Goal: Leave review/rating

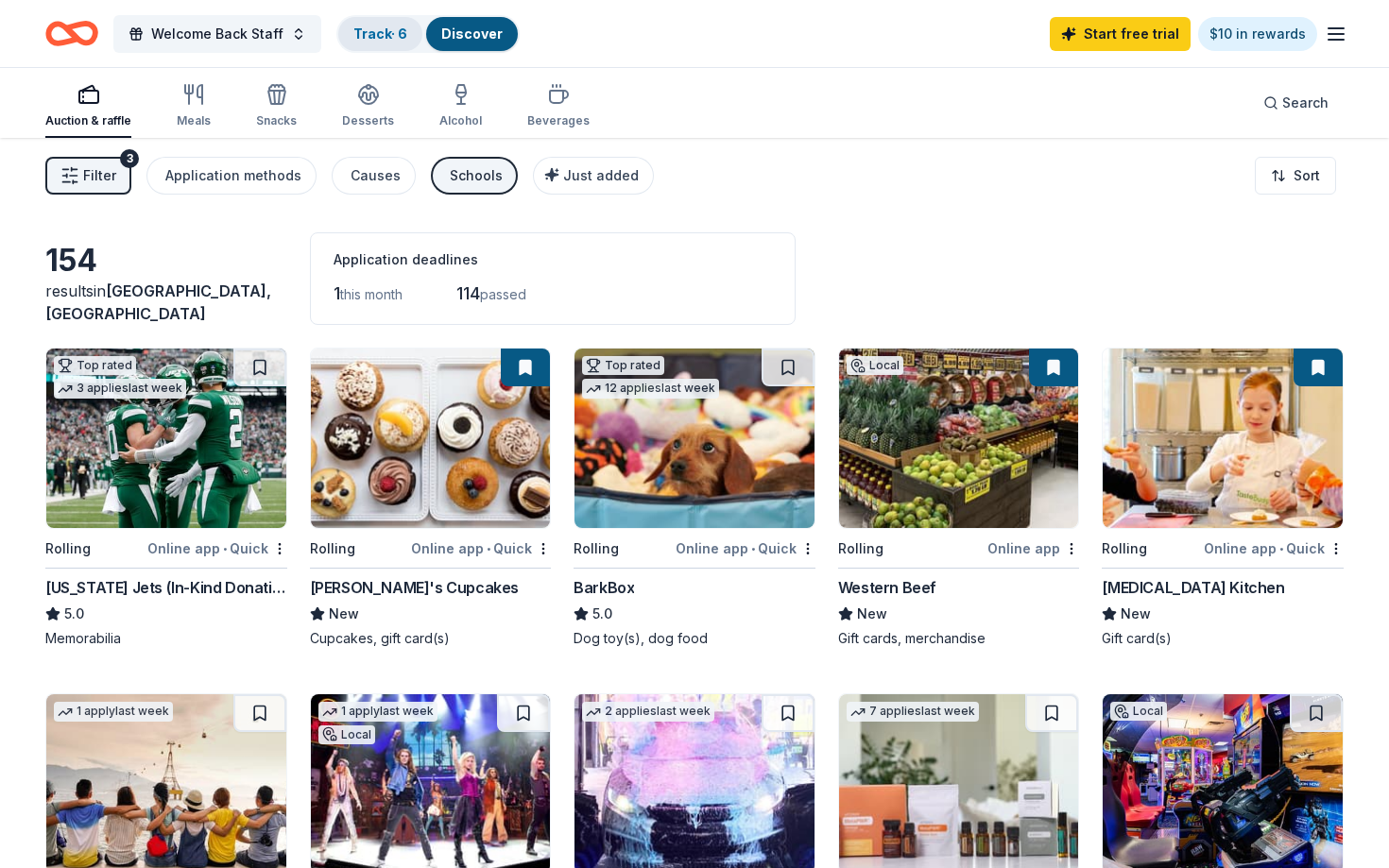
click at [365, 33] on link "Track · 6" at bounding box center [380, 33] width 54 height 16
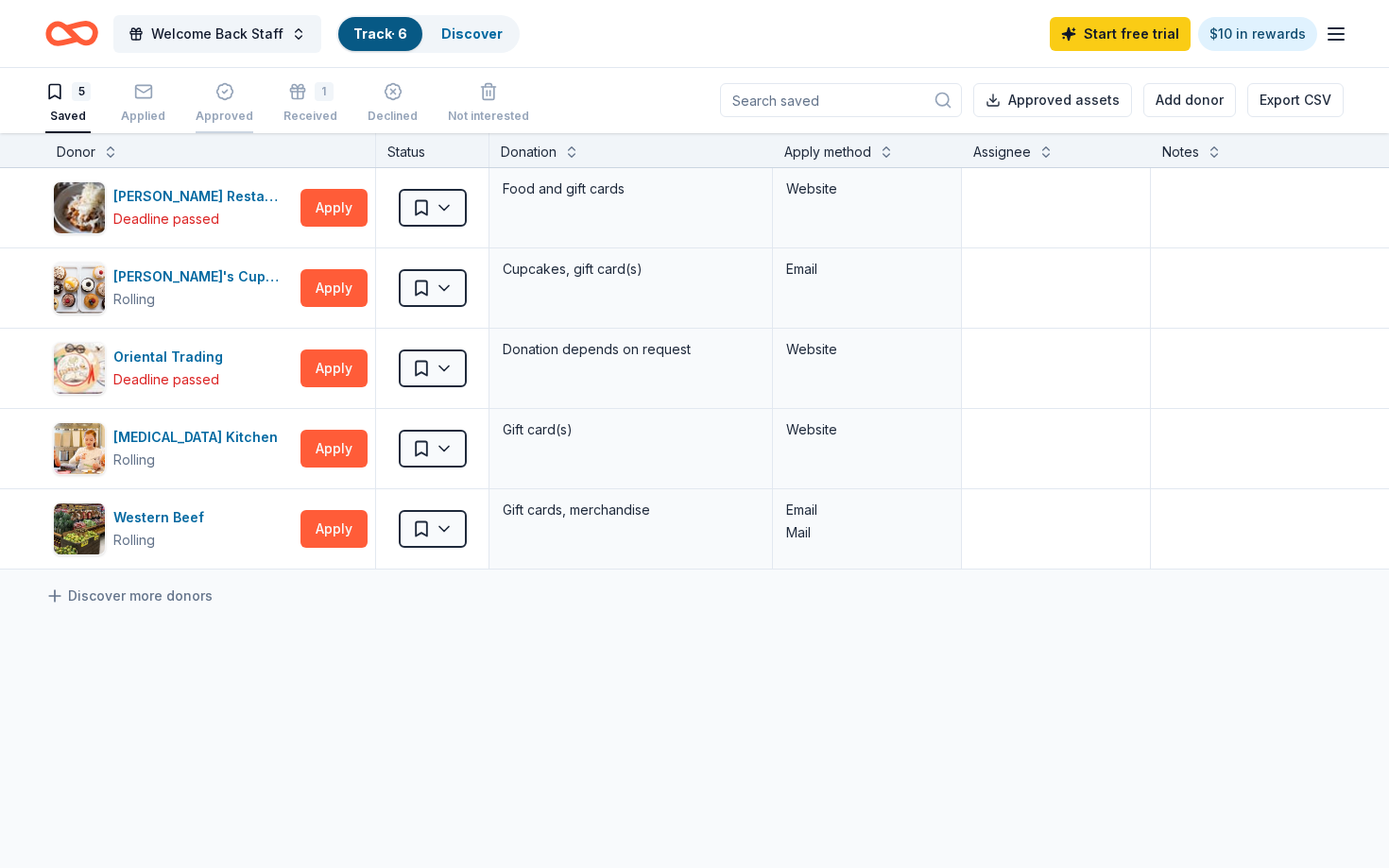
click at [227, 100] on icon "button" at bounding box center [225, 92] width 19 height 19
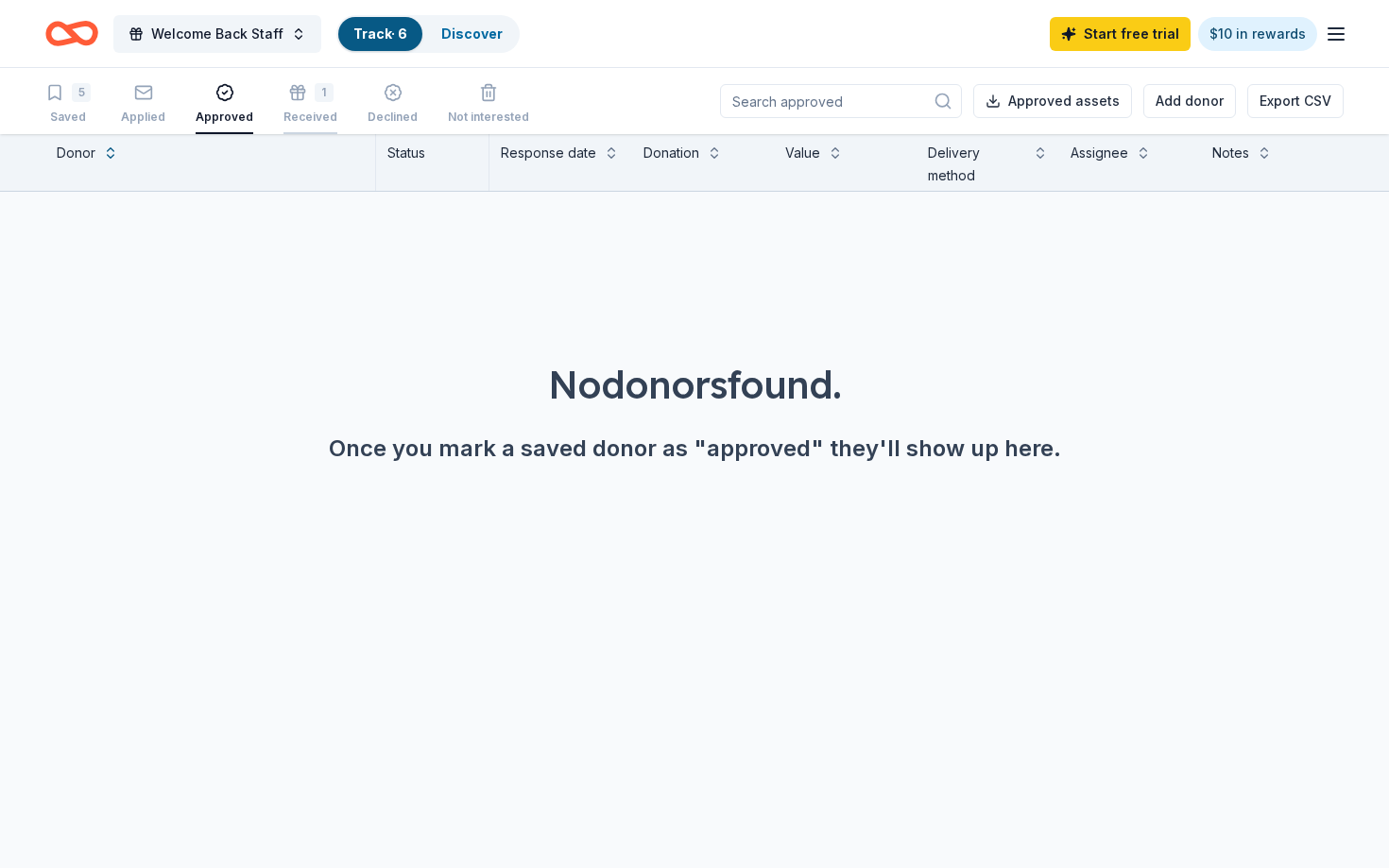
click at [298, 95] on icon "button" at bounding box center [298, 95] width 0 height 11
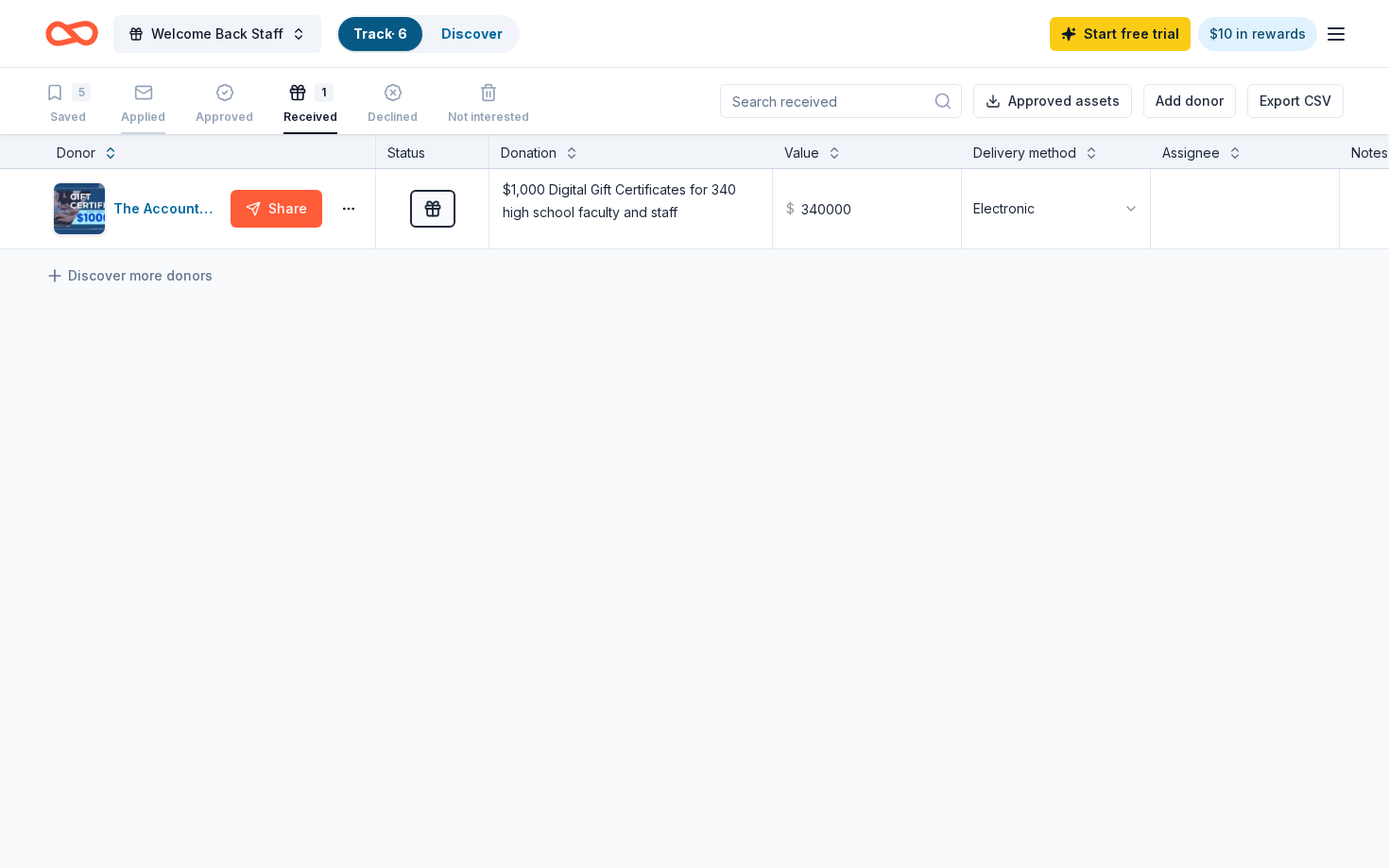
click at [145, 98] on icon "button" at bounding box center [144, 93] width 19 height 19
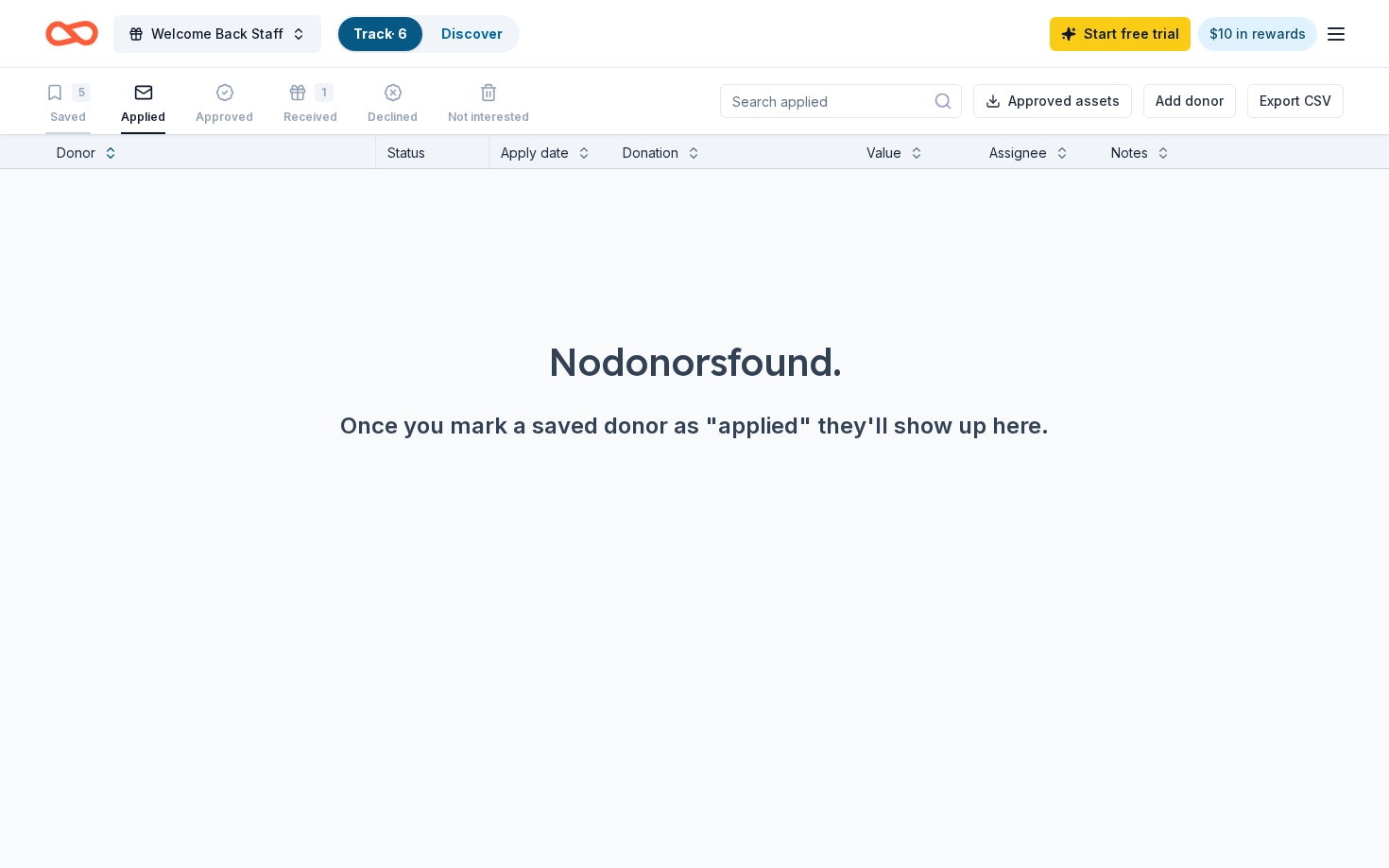
click at [60, 98] on icon "button" at bounding box center [55, 93] width 19 height 19
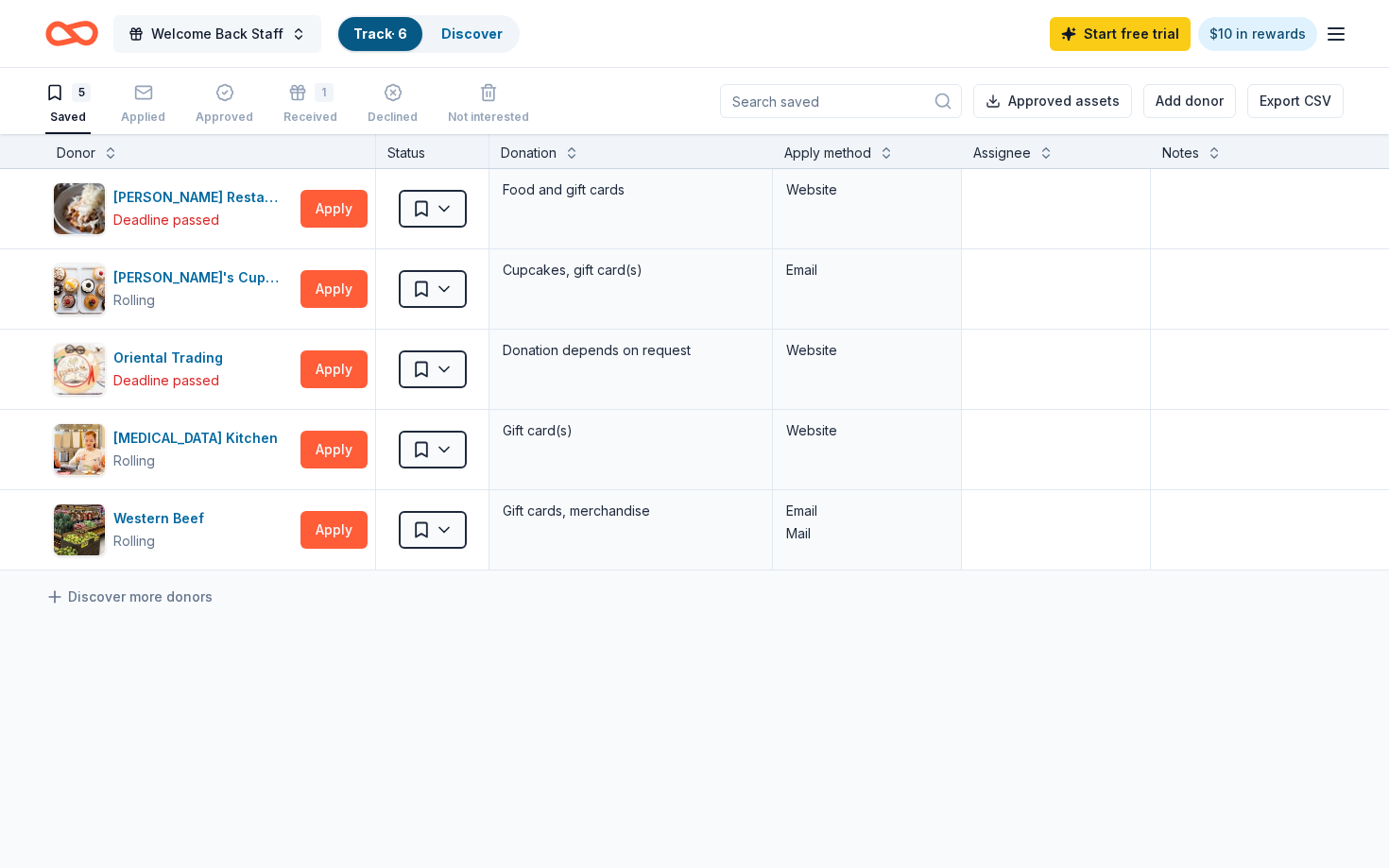
click at [206, 36] on span "Welcome Back Staff" at bounding box center [217, 34] width 132 height 23
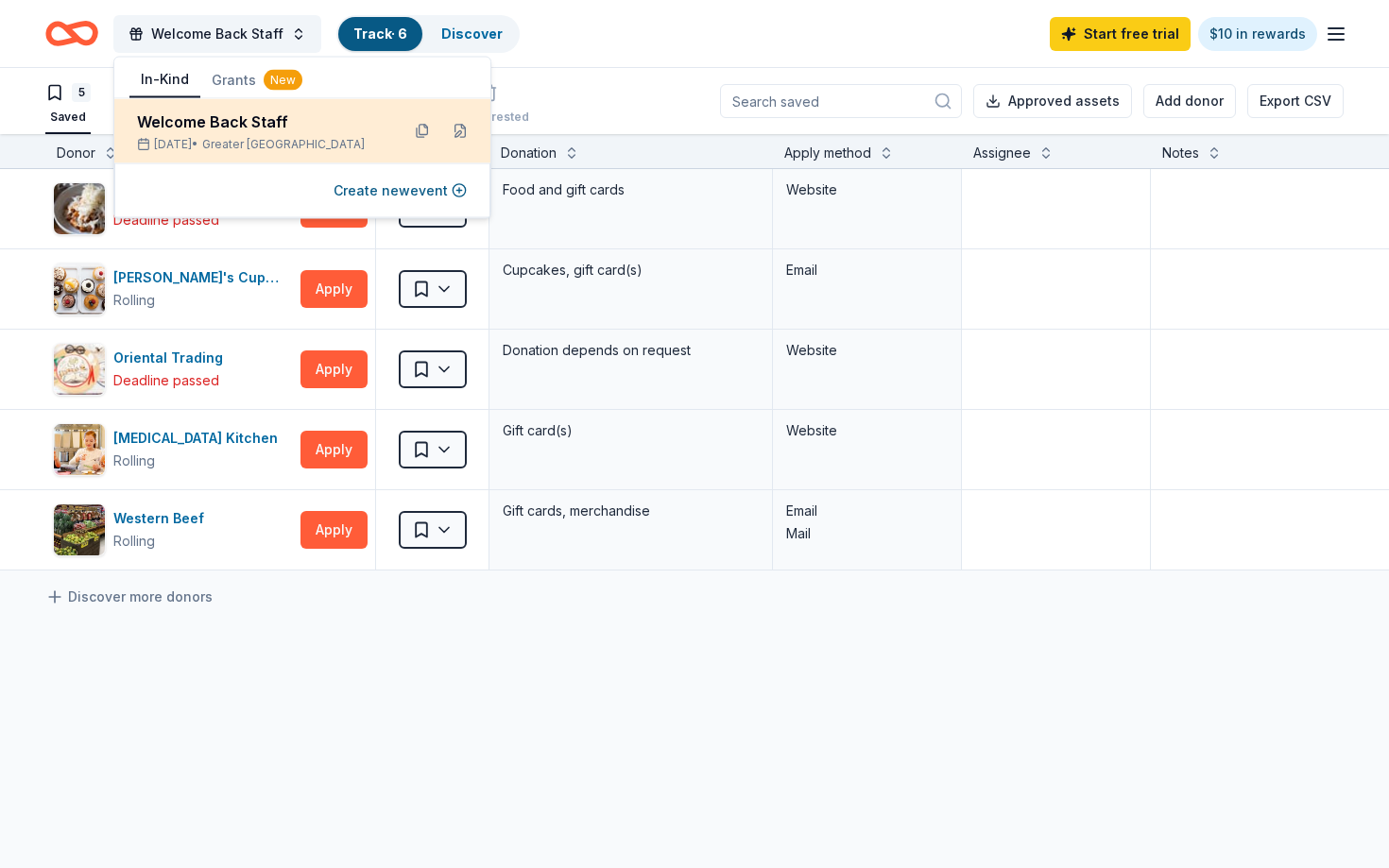
click at [218, 100] on div "Welcome Back Staff [DATE] • Greater [GEOGRAPHIC_DATA]" at bounding box center [302, 131] width 376 height 64
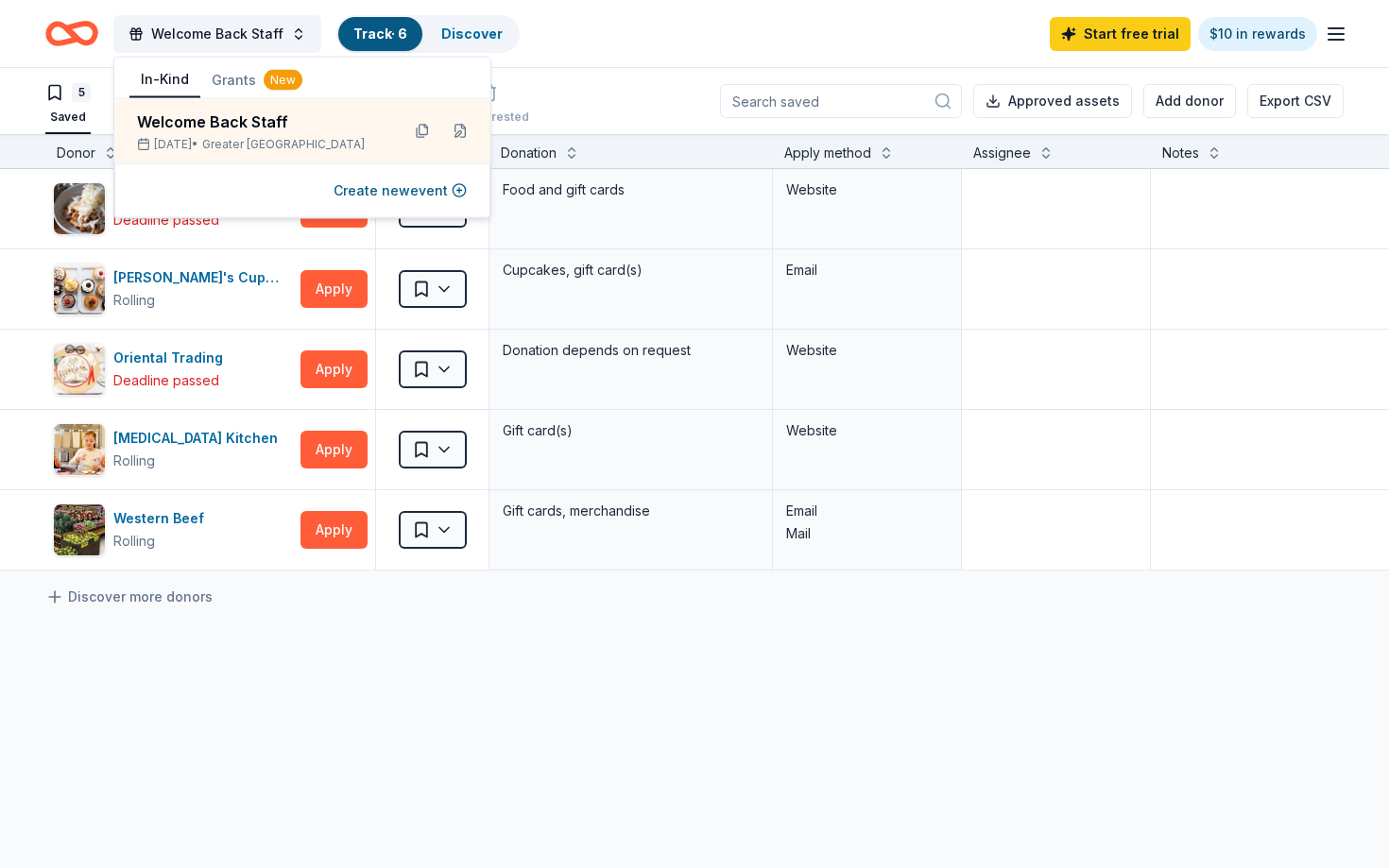
click at [548, 78] on div "5 Saved Applied Approved 1 Received Declined Not interested Approved assets Add…" at bounding box center [694, 100] width 1298 height 66
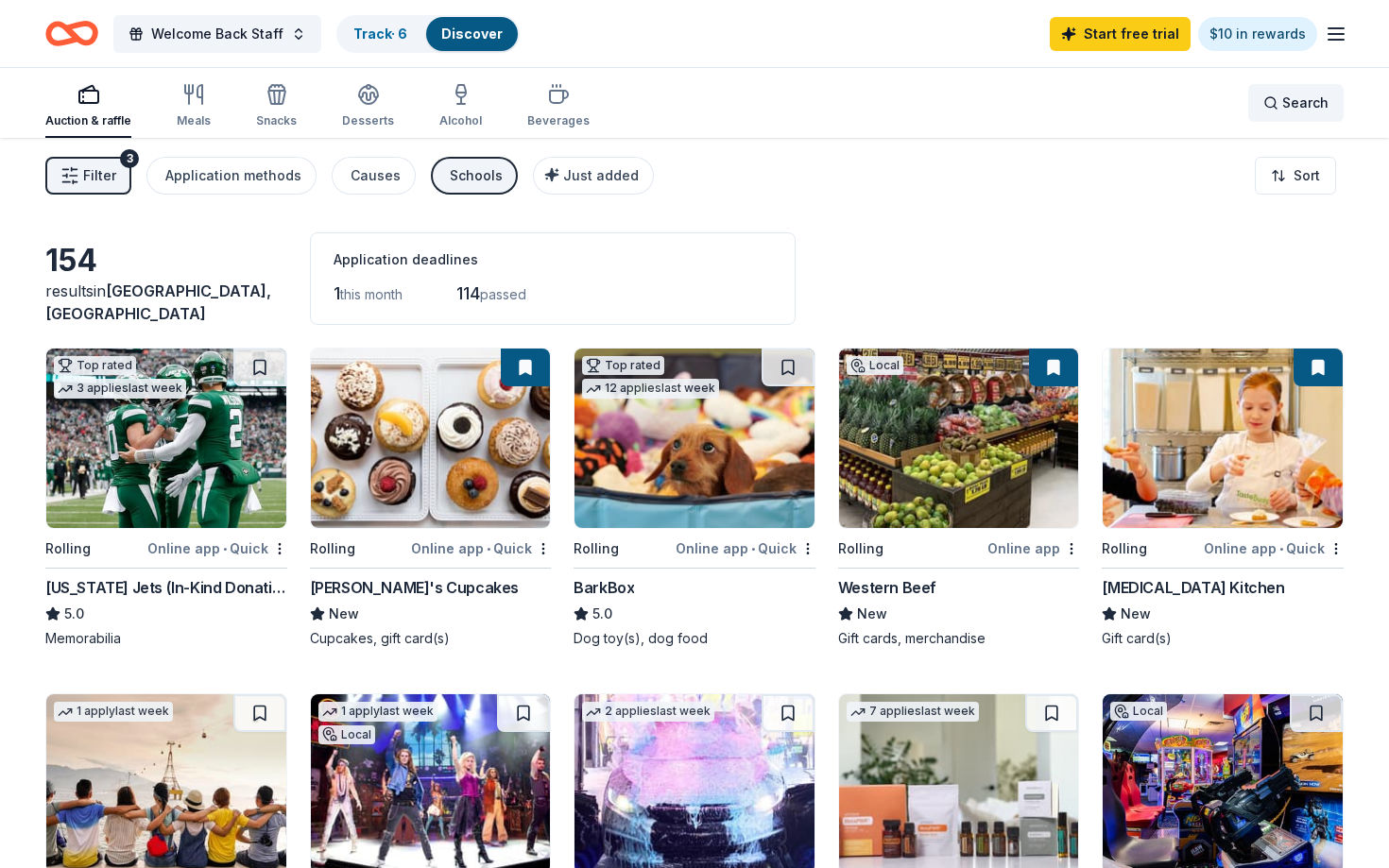
click at [1270, 97] on div "Search" at bounding box center [1296, 103] width 65 height 23
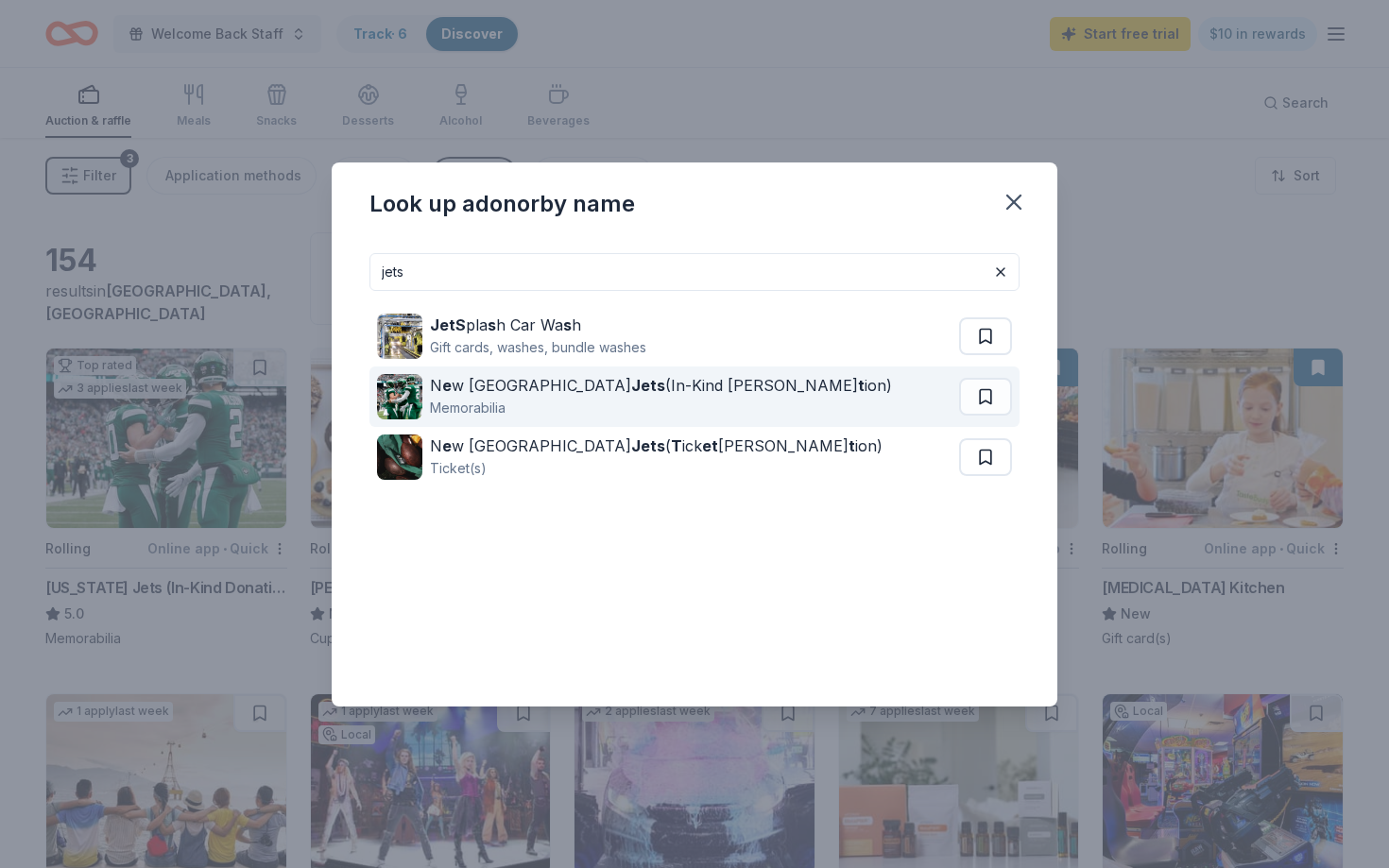
type input "jets"
click at [724, 368] on div "N e w York Jets (In-Kind Dona t ion) Memorabilia" at bounding box center [668, 396] width 582 height 60
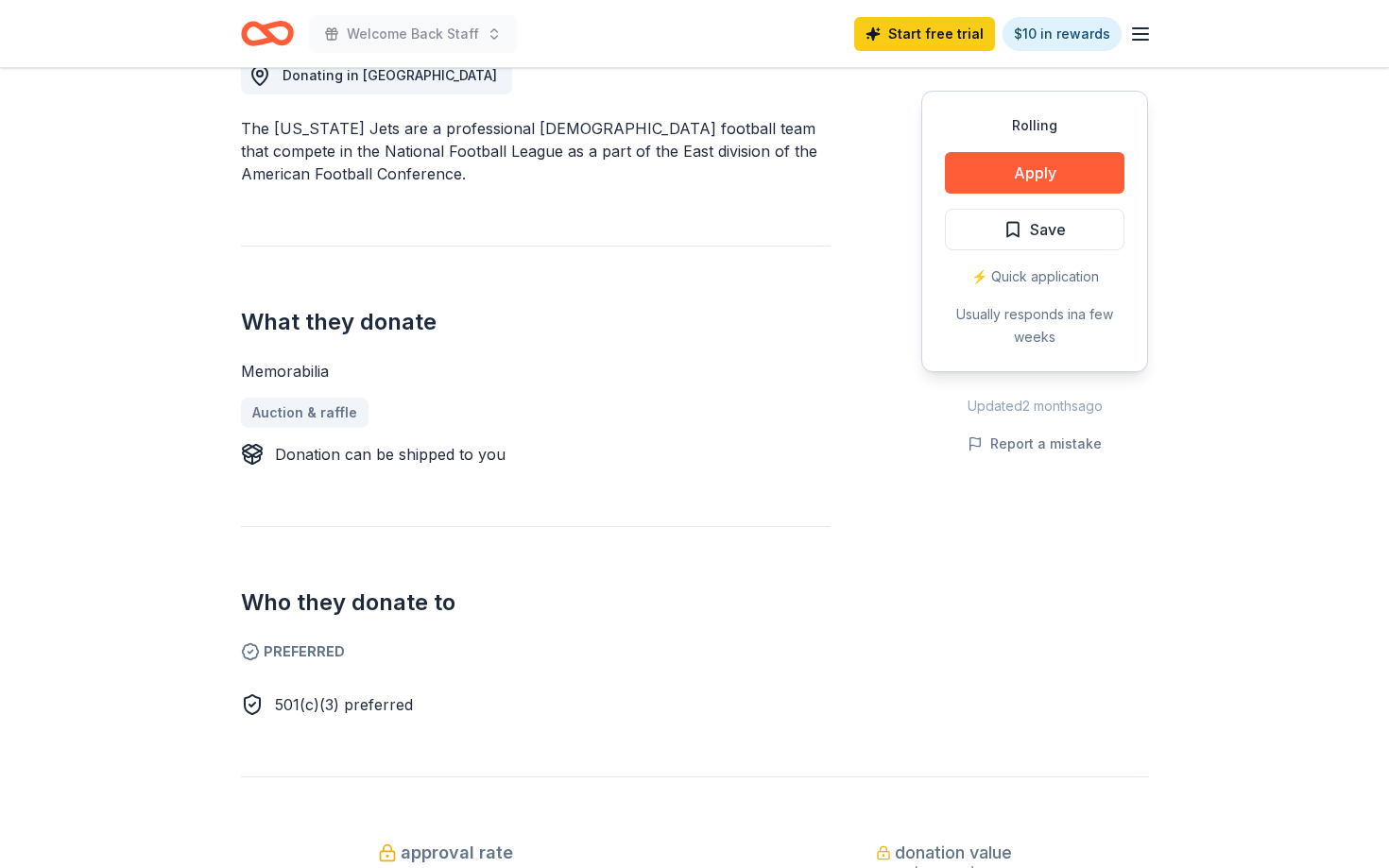
scroll to position [567, 0]
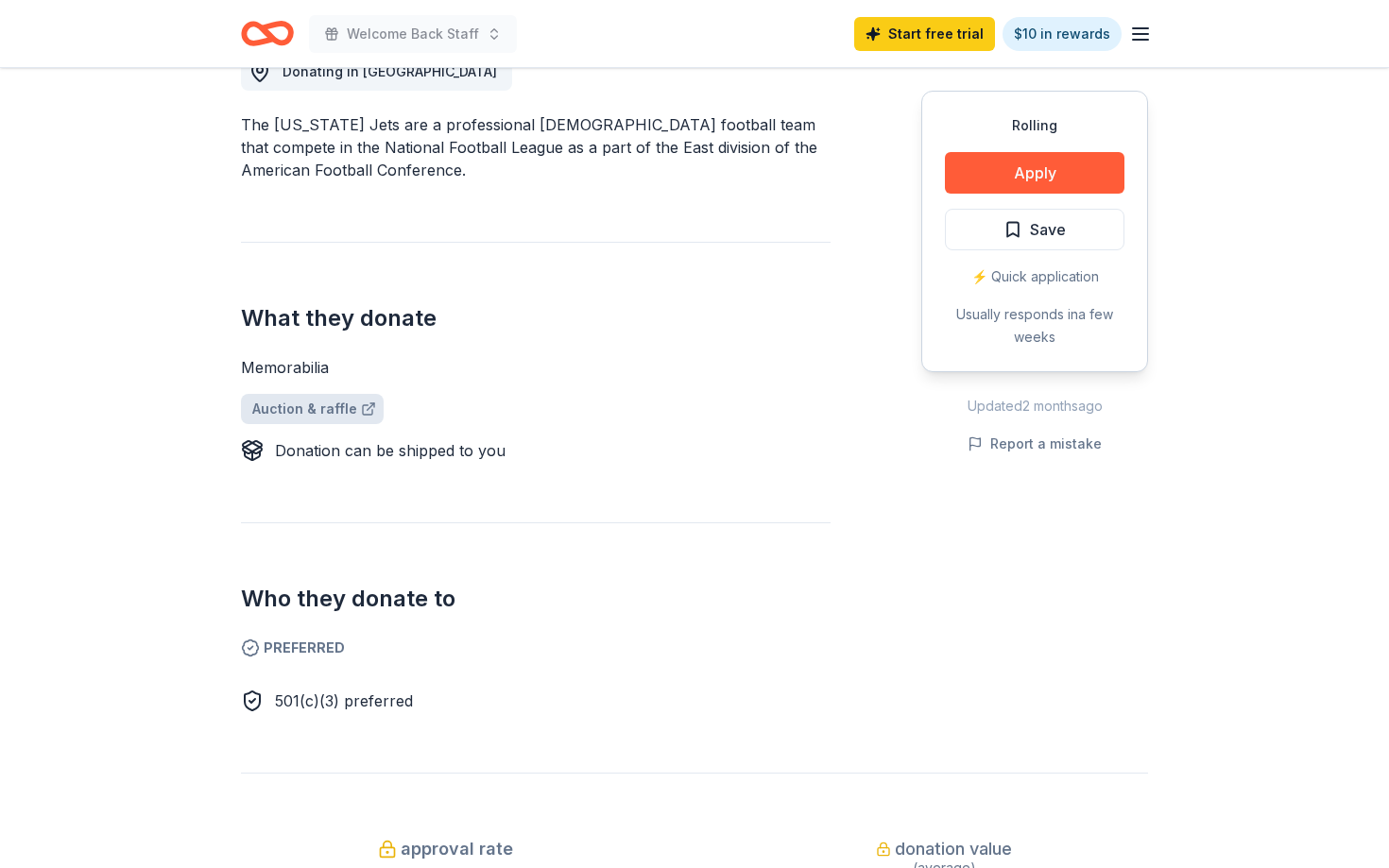
click at [292, 401] on link "Auction & raffle" at bounding box center [312, 410] width 143 height 31
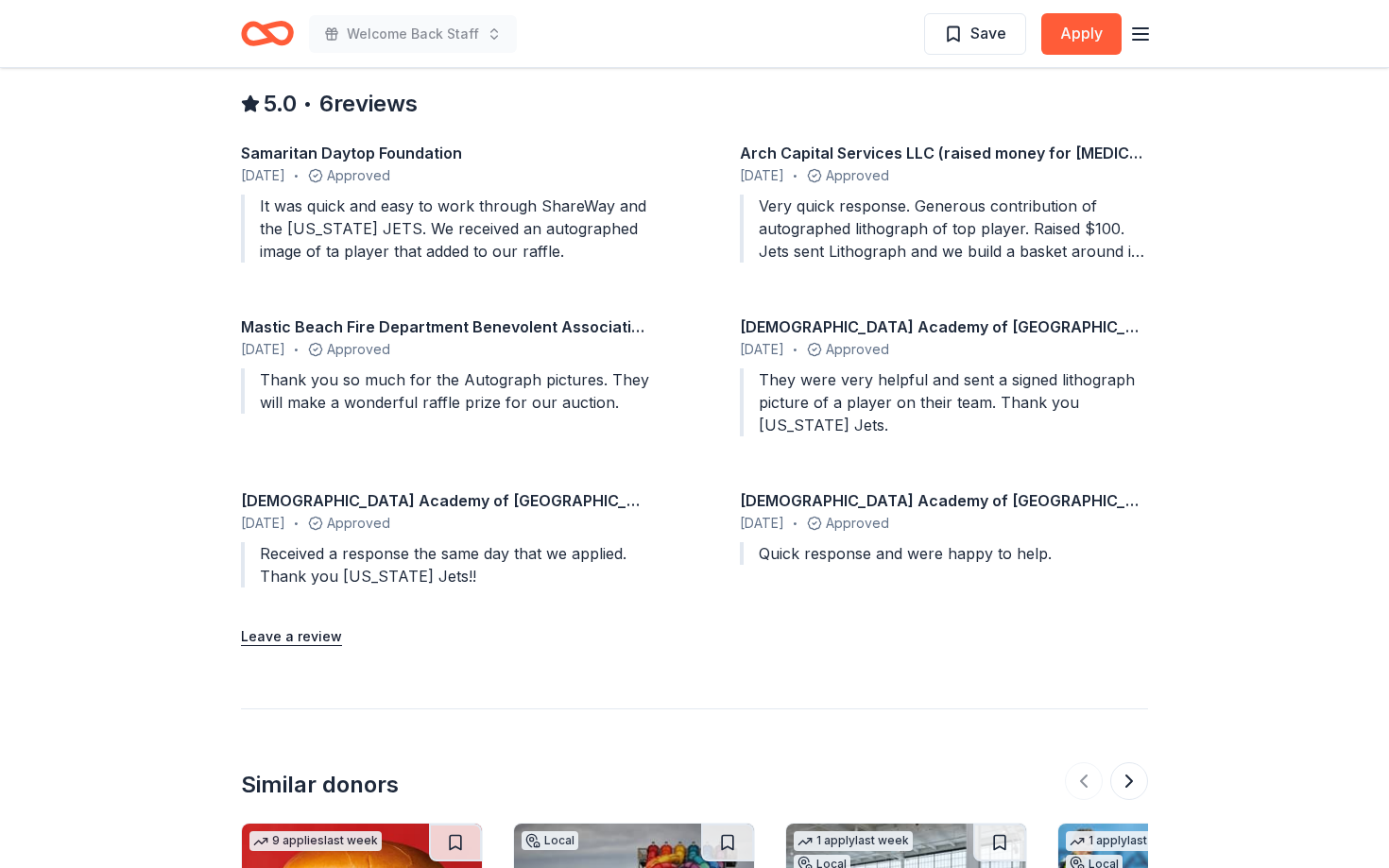
scroll to position [1776, 0]
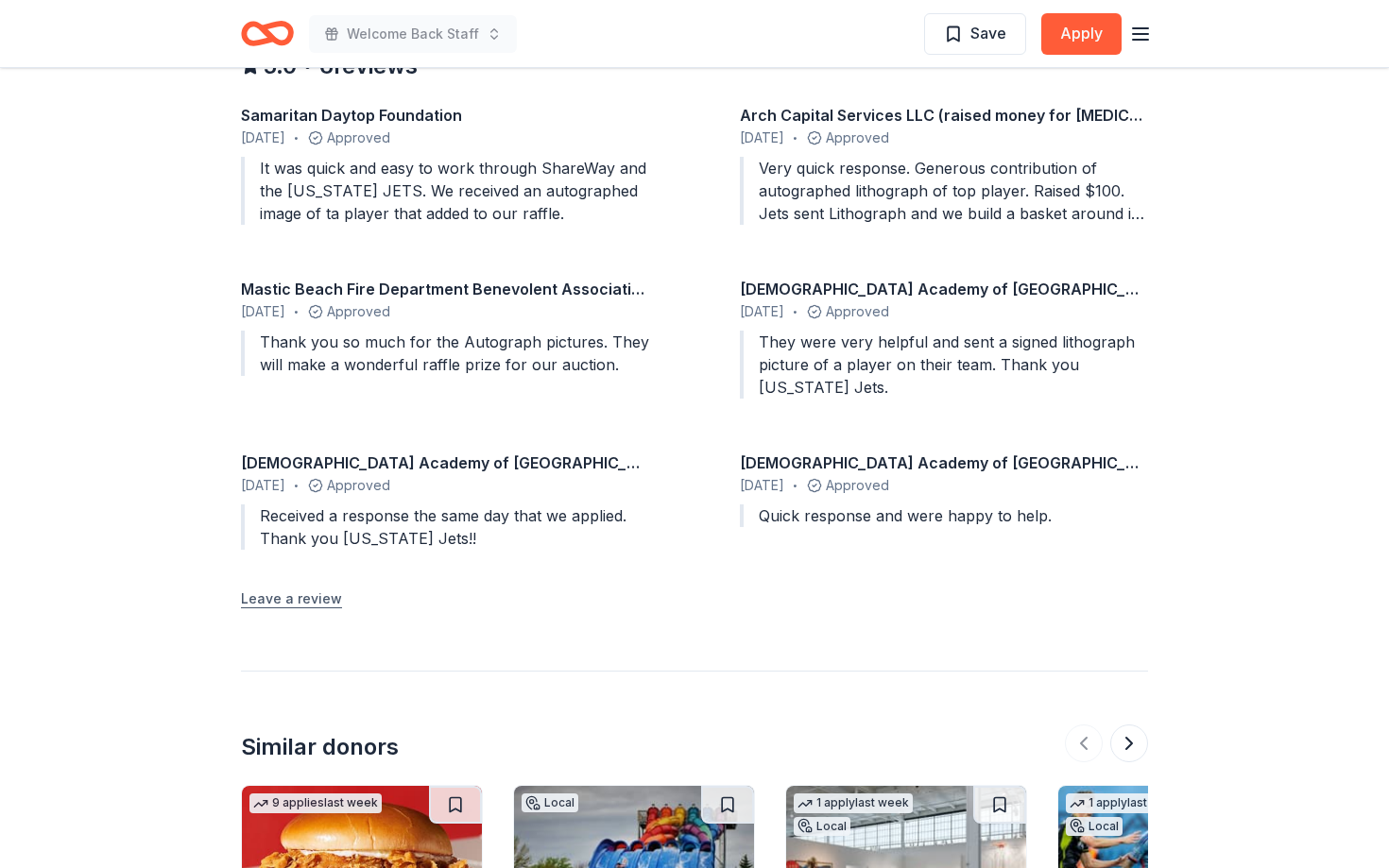
click at [280, 605] on button "Leave a review" at bounding box center [292, 599] width 101 height 23
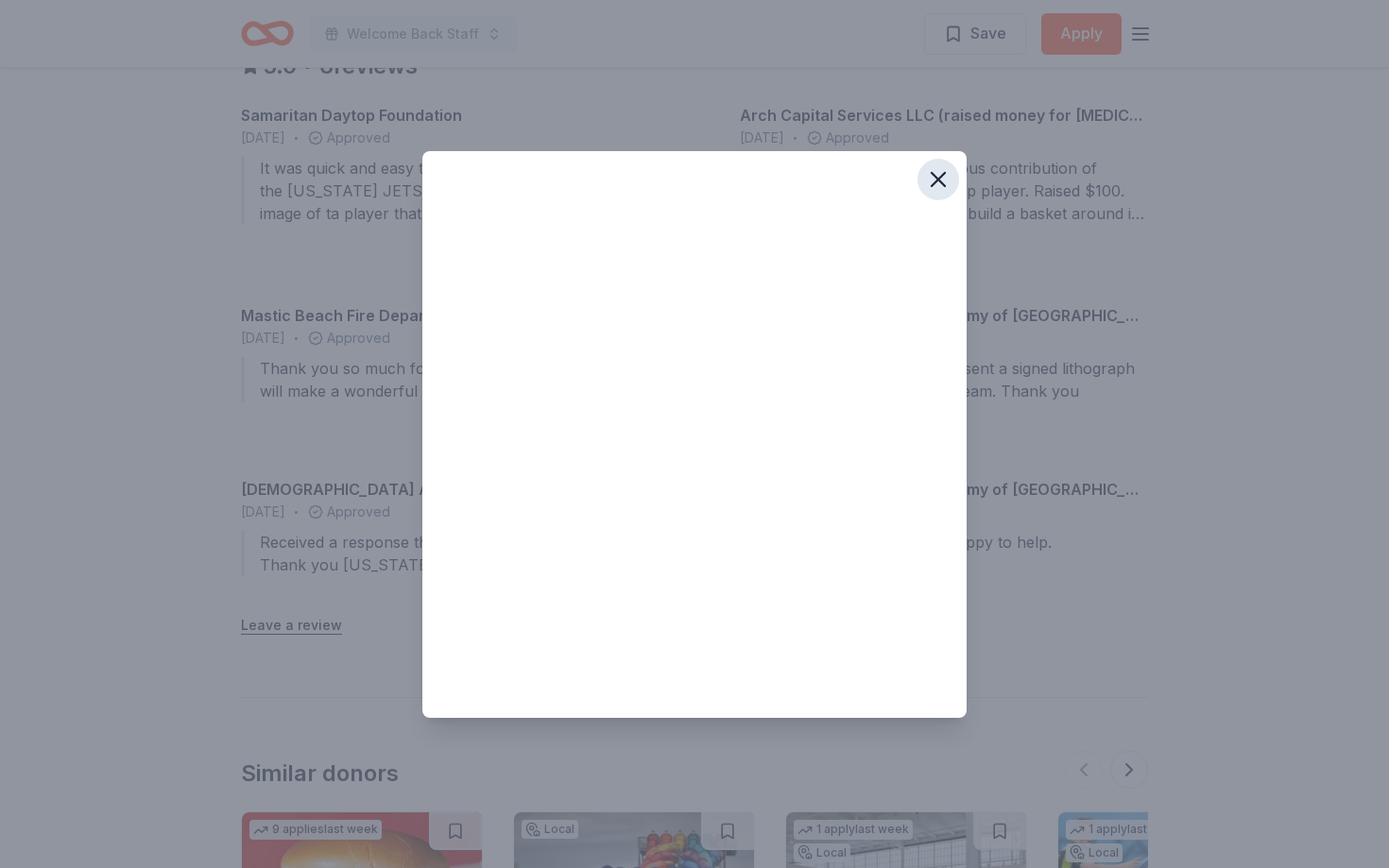
click at [940, 184] on icon "button" at bounding box center [938, 180] width 27 height 27
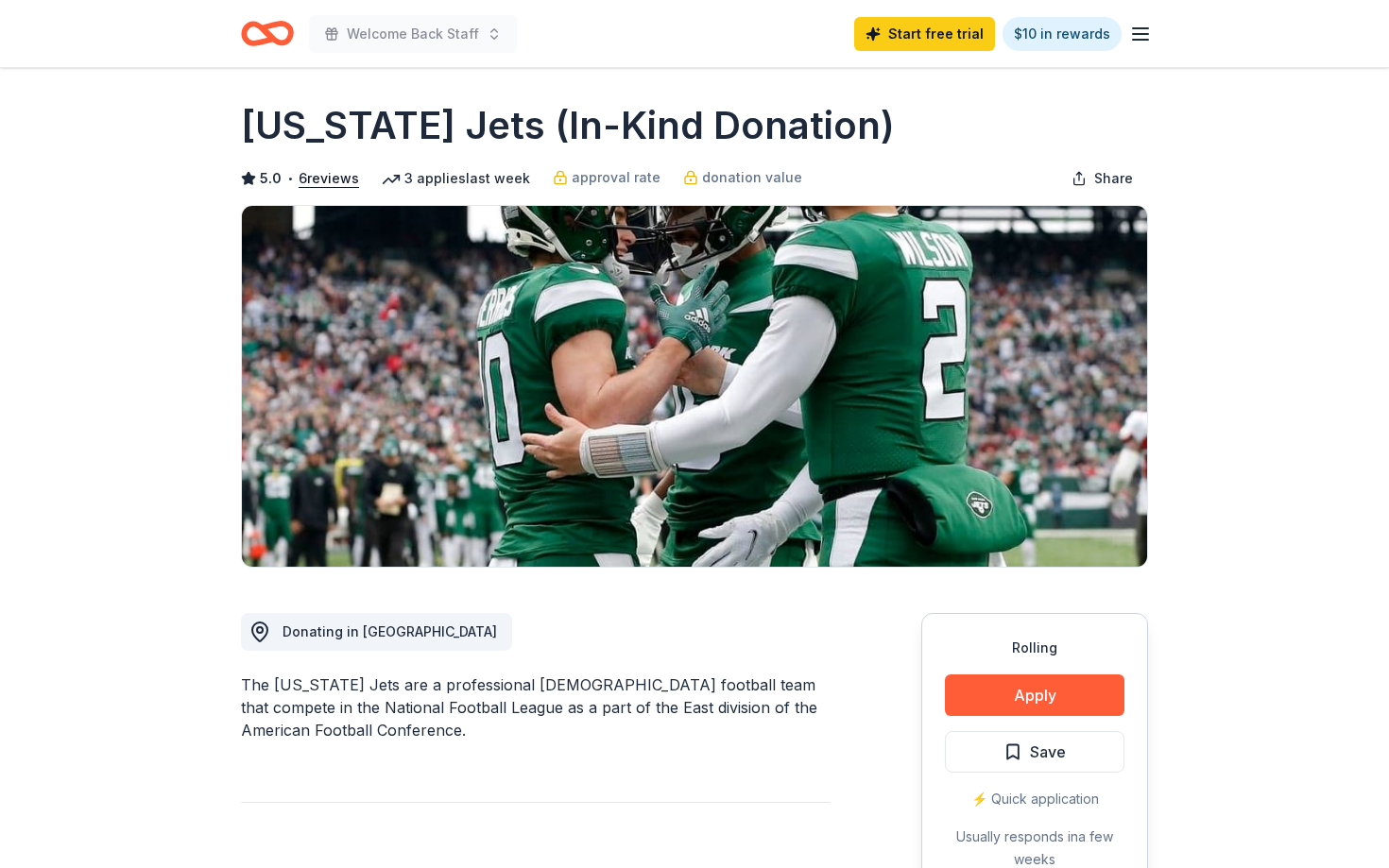
scroll to position [0, 0]
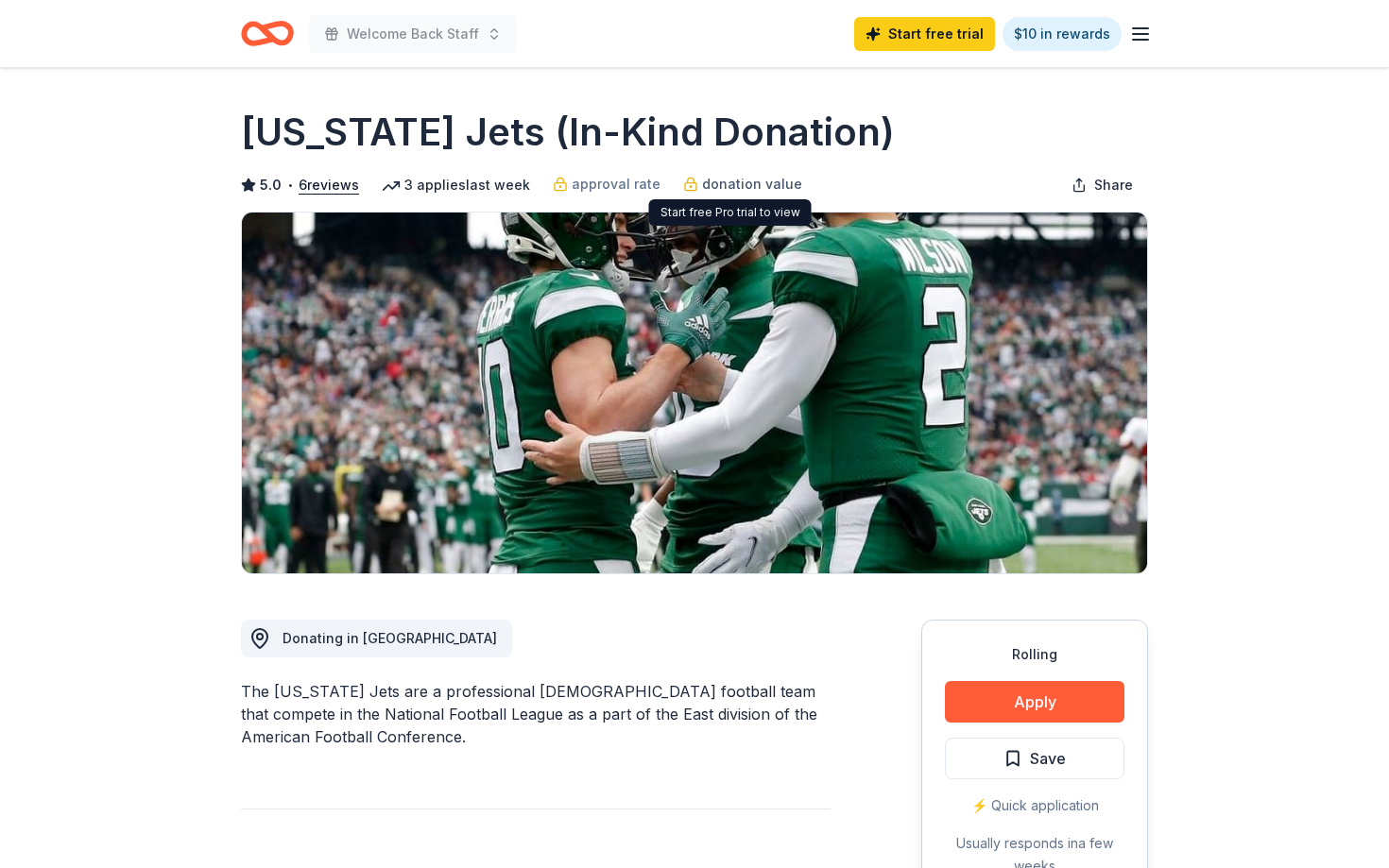
click at [710, 183] on span "donation value" at bounding box center [751, 185] width 101 height 23
